Goal: Task Accomplishment & Management: Manage account settings

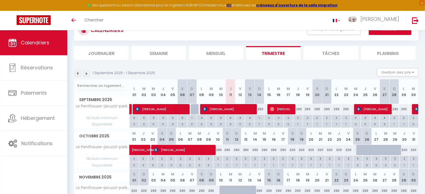
scroll to position [60, 0]
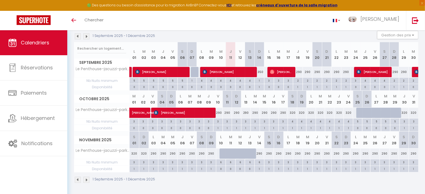
click at [89, 35] on img at bounding box center [86, 36] width 6 height 6
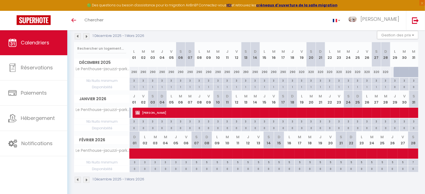
click at [88, 35] on img at bounding box center [86, 36] width 6 height 6
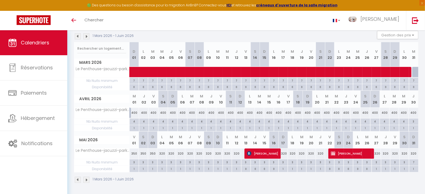
click at [88, 35] on img at bounding box center [86, 36] width 6 height 6
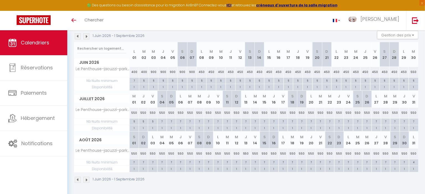
click at [88, 35] on img at bounding box center [86, 36] width 6 height 6
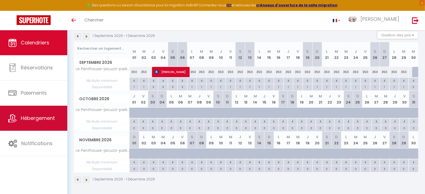
click at [44, 116] on span "Hébergement" at bounding box center [38, 117] width 34 height 7
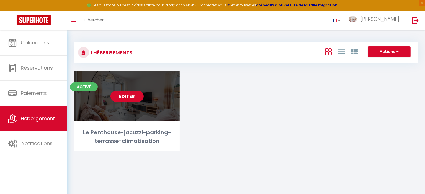
click at [134, 96] on link "Editer" at bounding box center [127, 96] width 33 height 11
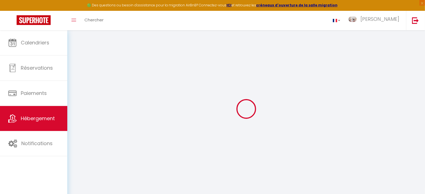
select select "+ 1 %"
select select "+ 19 %"
select select "+ 15 %"
select select
checkbox input "false"
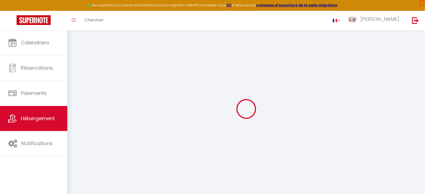
checkbox input "false"
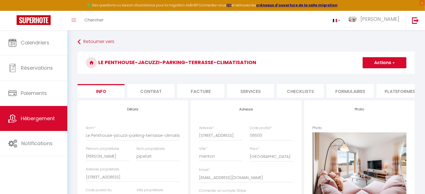
select select
checkbox input "false"
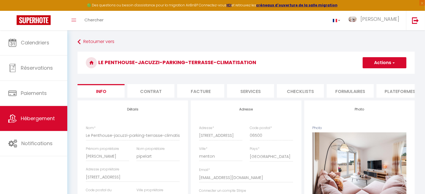
click at [396, 91] on li "Plateformes" at bounding box center [400, 91] width 47 height 14
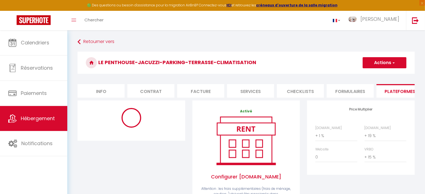
select select "365"
select select "1"
select select "EUR"
select select "3797-1186940891973353500"
